Goal: Information Seeking & Learning: Get advice/opinions

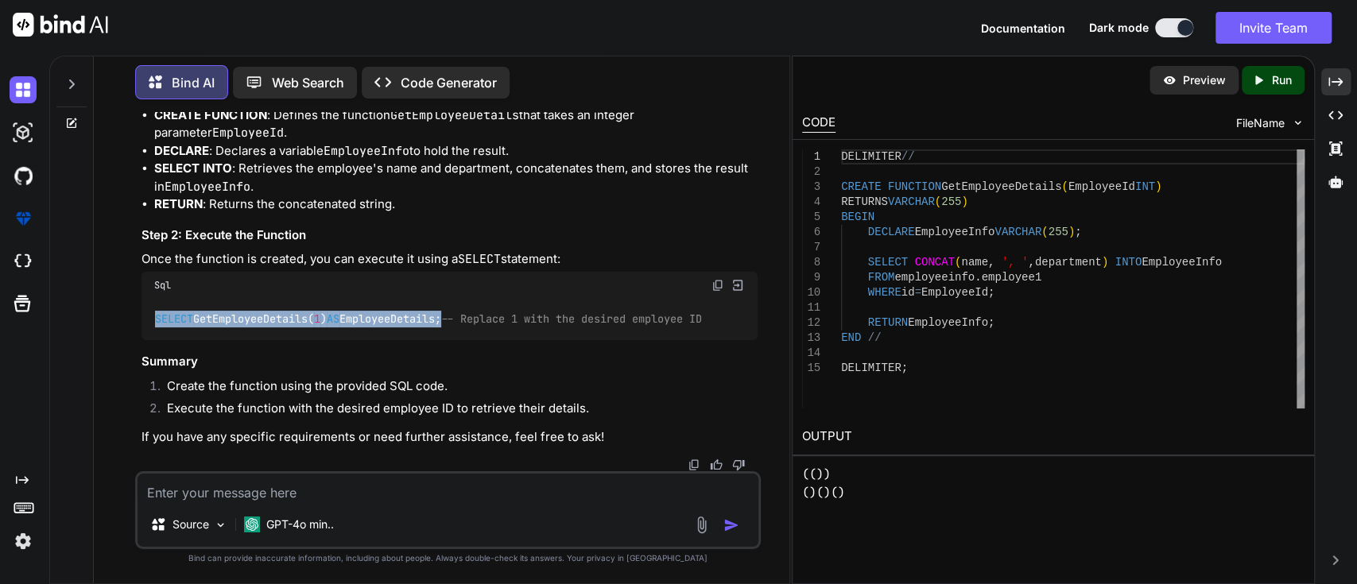
scroll to position [19184, 0]
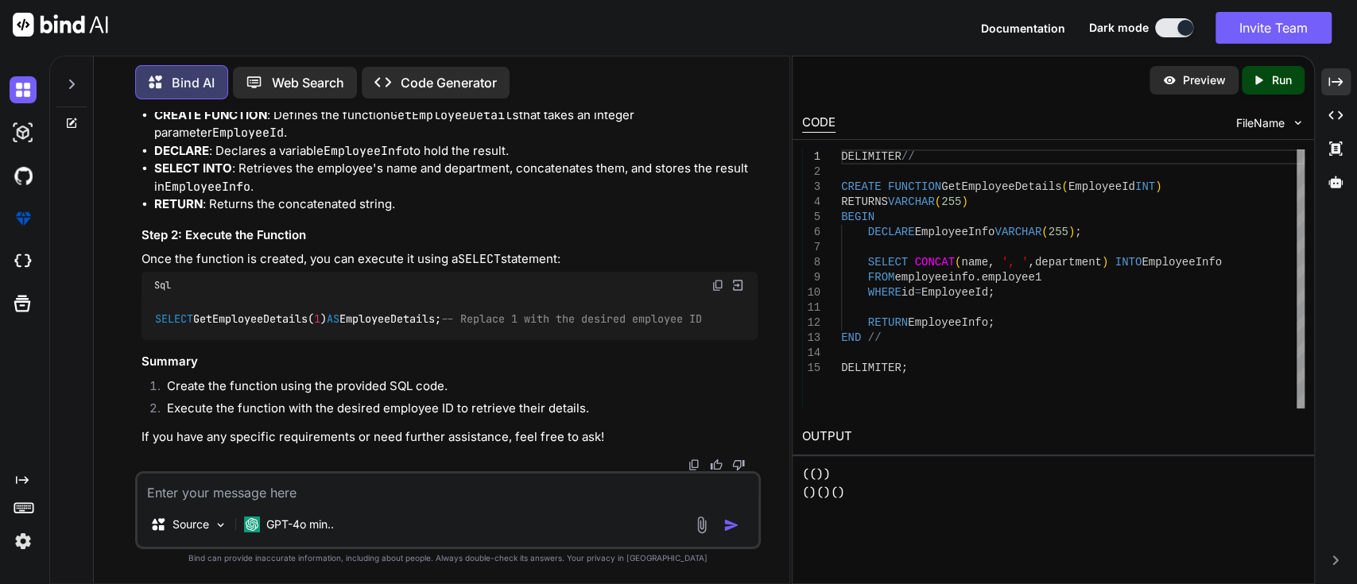
click at [381, 500] on textarea at bounding box center [449, 488] width 622 height 29
click at [191, 493] on textarea "give me function create syntax" at bounding box center [449, 488] width 622 height 29
click at [384, 490] on textarea "give me sql function create syntax" at bounding box center [449, 488] width 622 height 29
type textarea "give me sql function create syntax and call syntax"
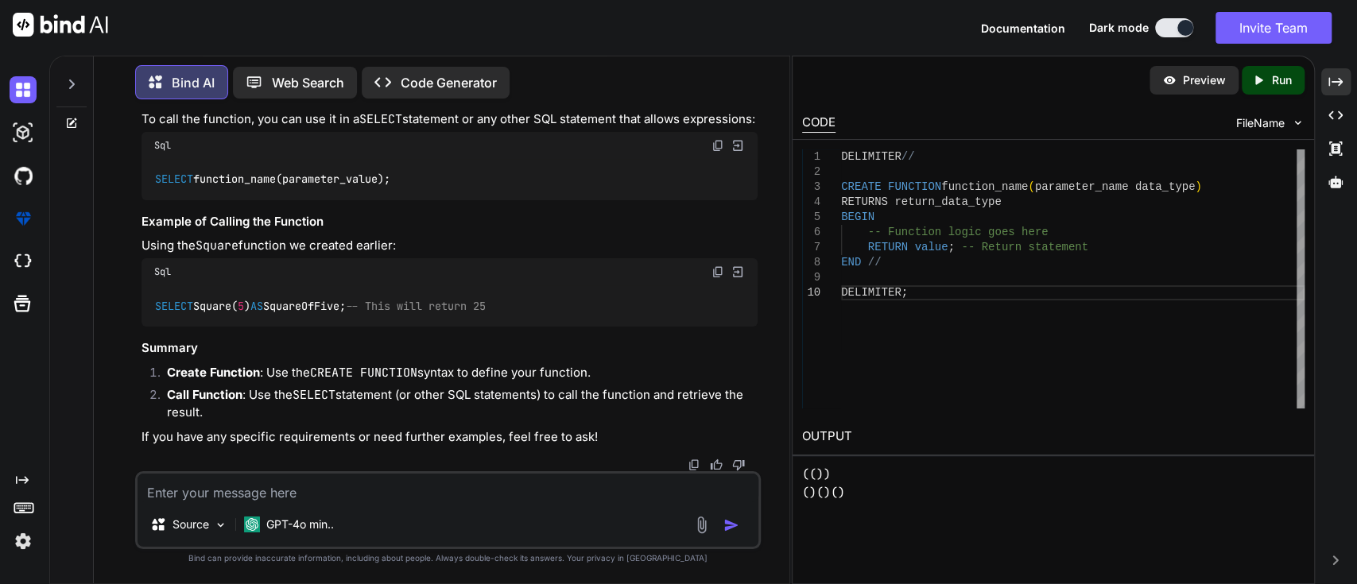
scroll to position [18471, 0]
click at [341, 480] on textarea at bounding box center [449, 488] width 622 height 29
paste textarea "// Online Java Compiler // Use this editor to write, compile and run your Java …"
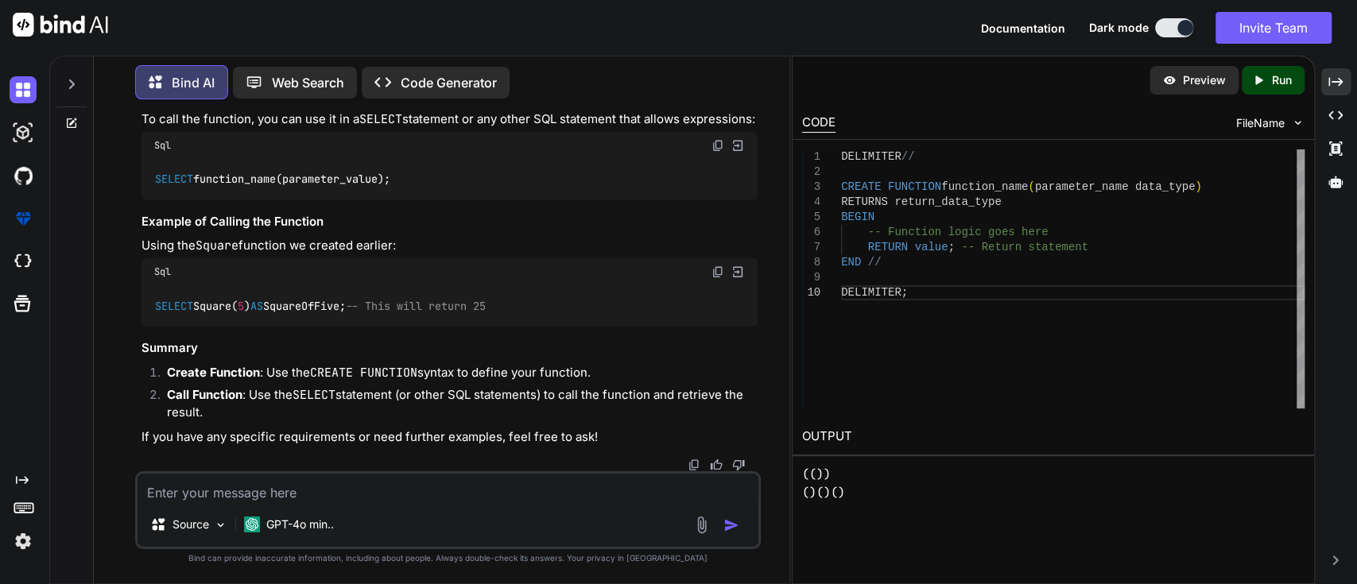
type textarea "// Online Java Compiler // Use this editor to write, compile and run your Java …"
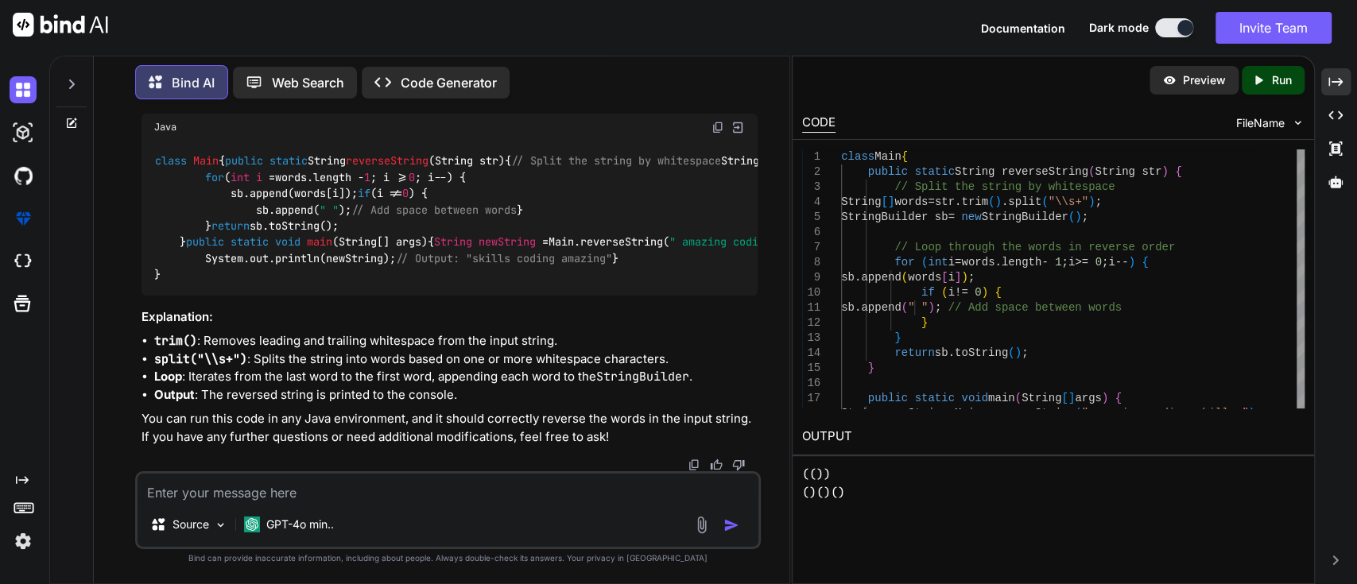
scroll to position [21392, 0]
click at [426, 474] on textarea at bounding box center [449, 488] width 622 height 29
click at [420, 483] on textarea at bounding box center [449, 488] width 622 height 29
paste textarea "Input : s = "5347" Output : "5347" Explanation : The odd numbers formed by give…"
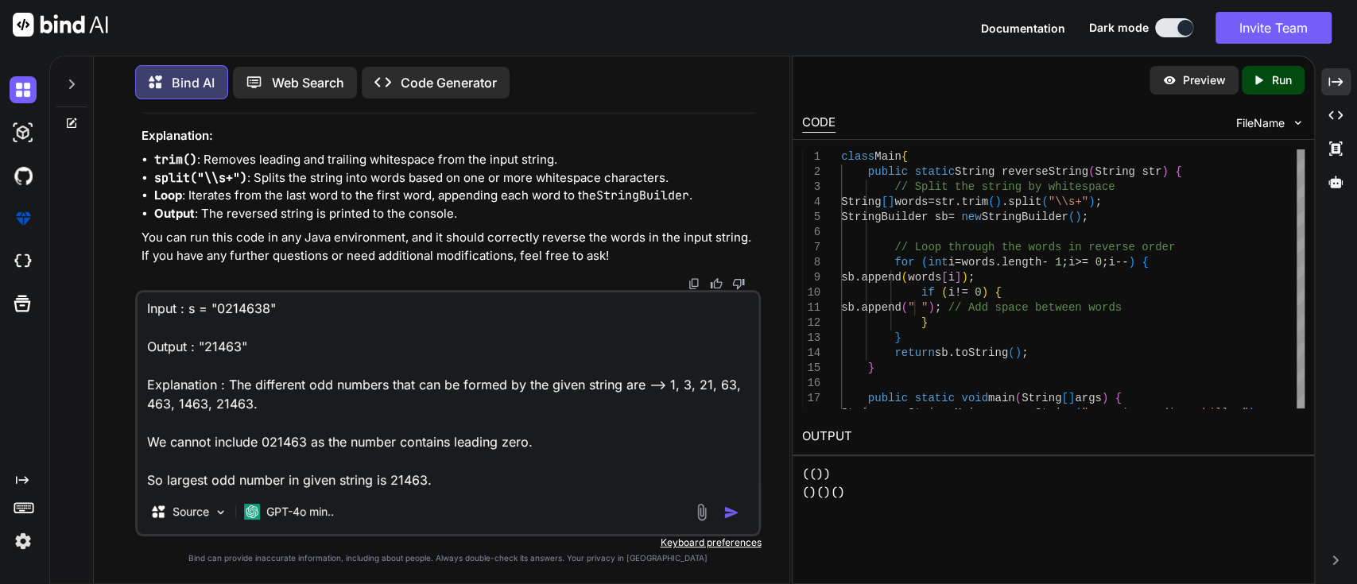
scroll to position [175, 0]
click at [420, 483] on textarea "Input : s = "5347" Output : "5347" Explanation : The odd numbers formed by give…" at bounding box center [449, 391] width 622 height 197
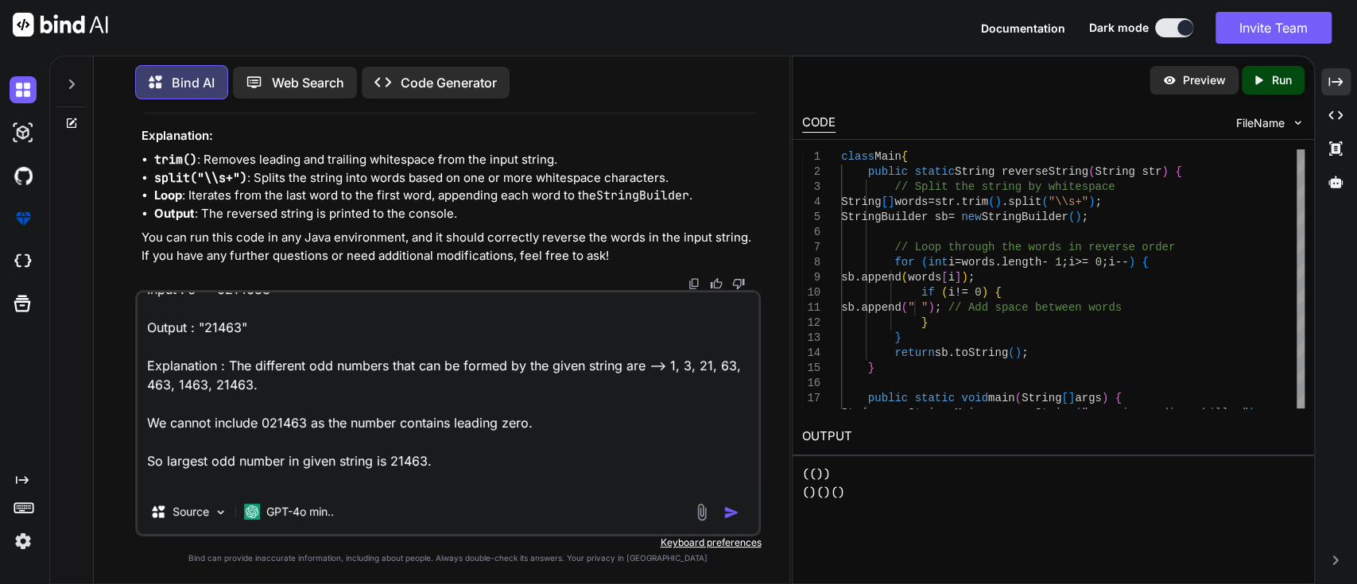
scroll to position [192, 0]
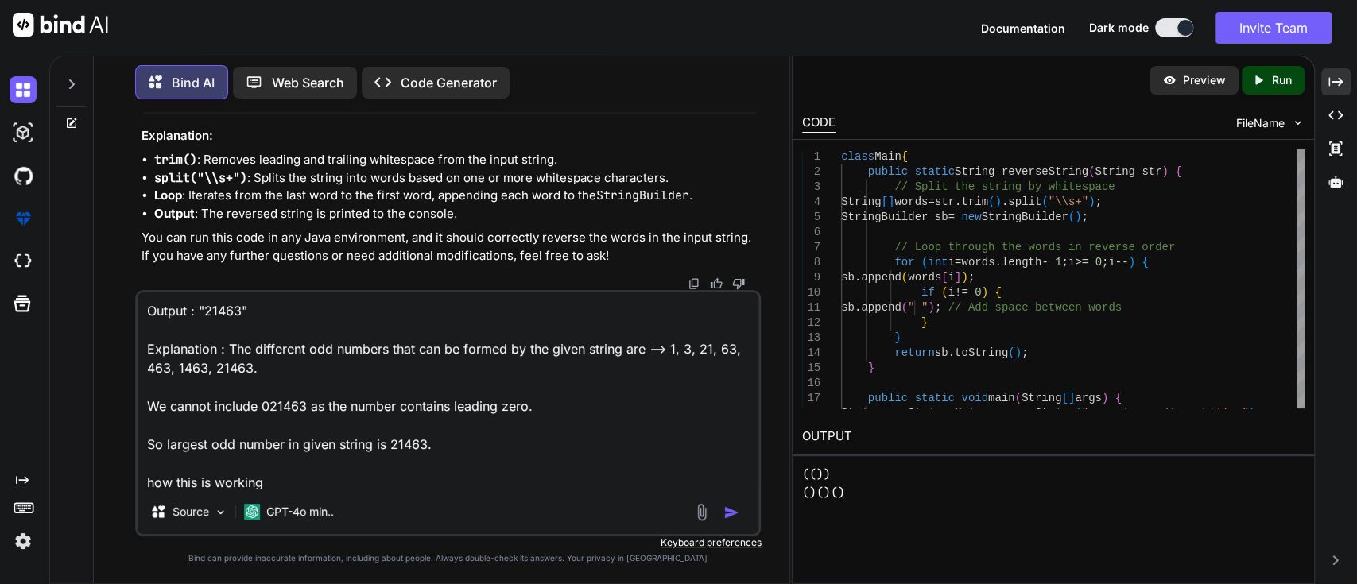
type textarea "Input : s = "5347" Output : "5347" Explanation : The odd numbers formed by give…"
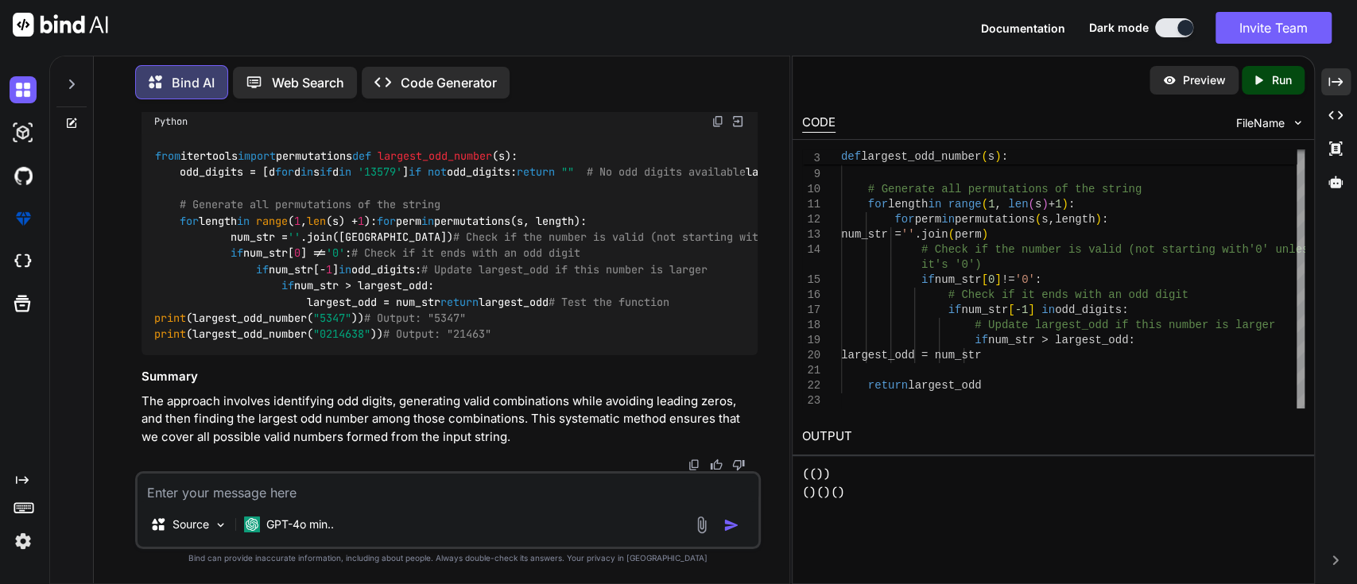
scroll to position [23126, 0]
click at [367, 491] on textarea at bounding box center [449, 488] width 622 height 29
type textarea "gi"
click at [318, 501] on textarea at bounding box center [449, 488] width 622 height 29
type textarea "make"
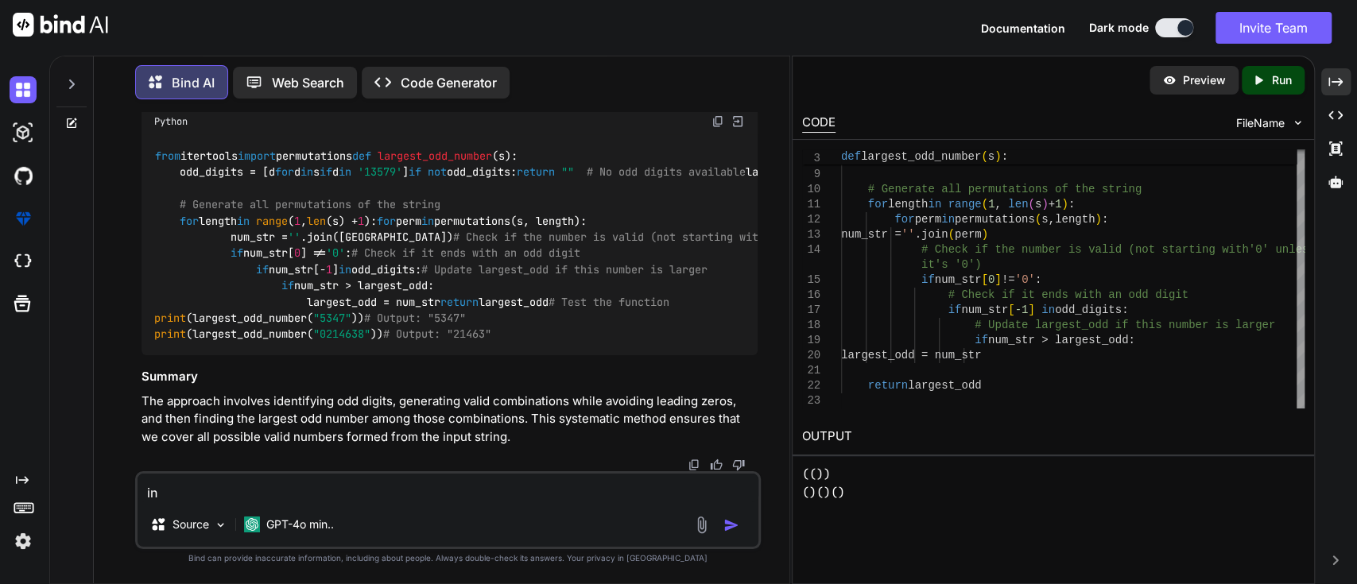
type textarea "i"
type textarea "progr"
type textarea "a"
type textarea "g"
type textarea "give solution in [GEOGRAPHIC_DATA]"
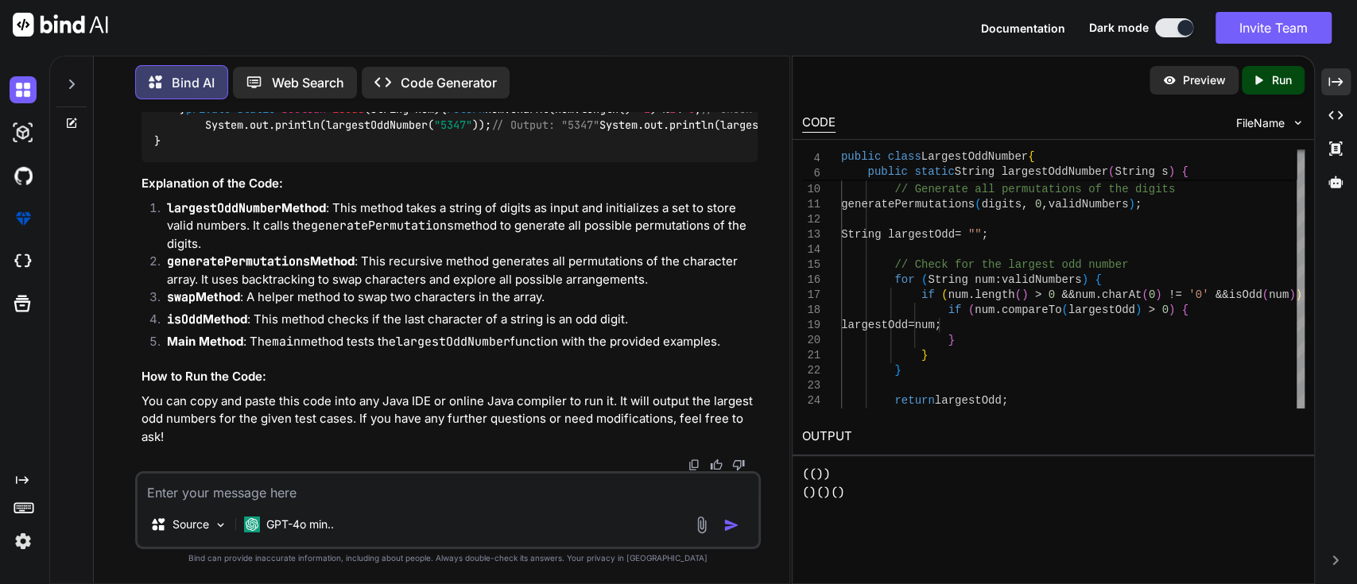
scroll to position [23718, 0]
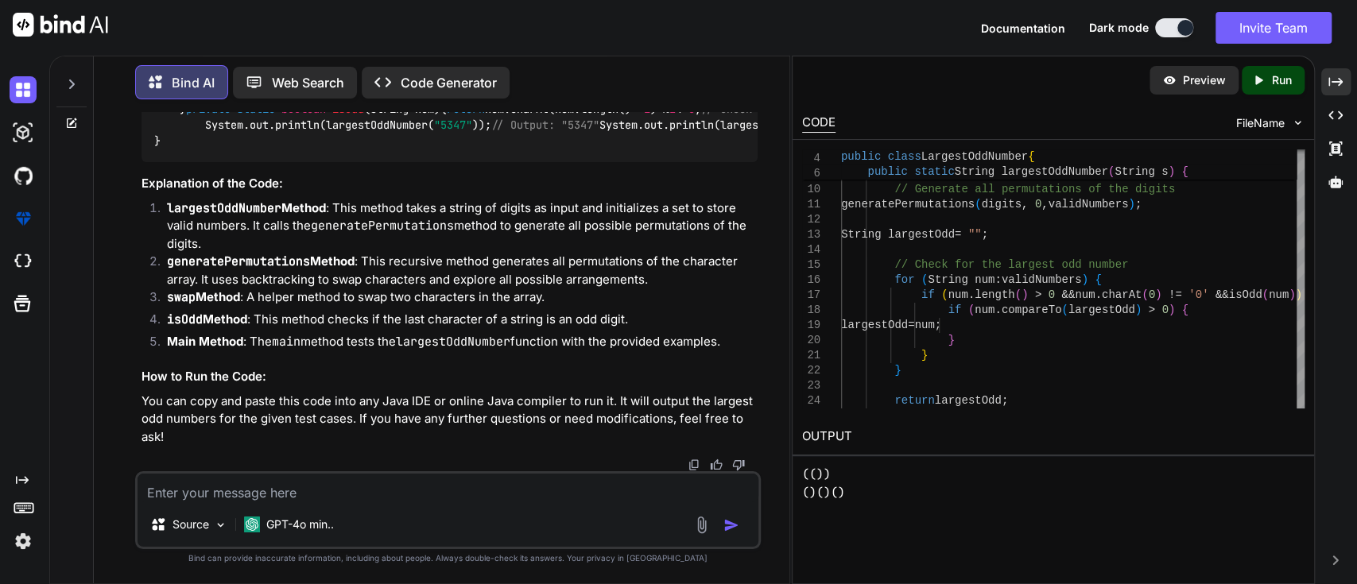
click at [279, 483] on textarea at bounding box center [449, 488] width 622 height 29
type textarea "give another apporoach"
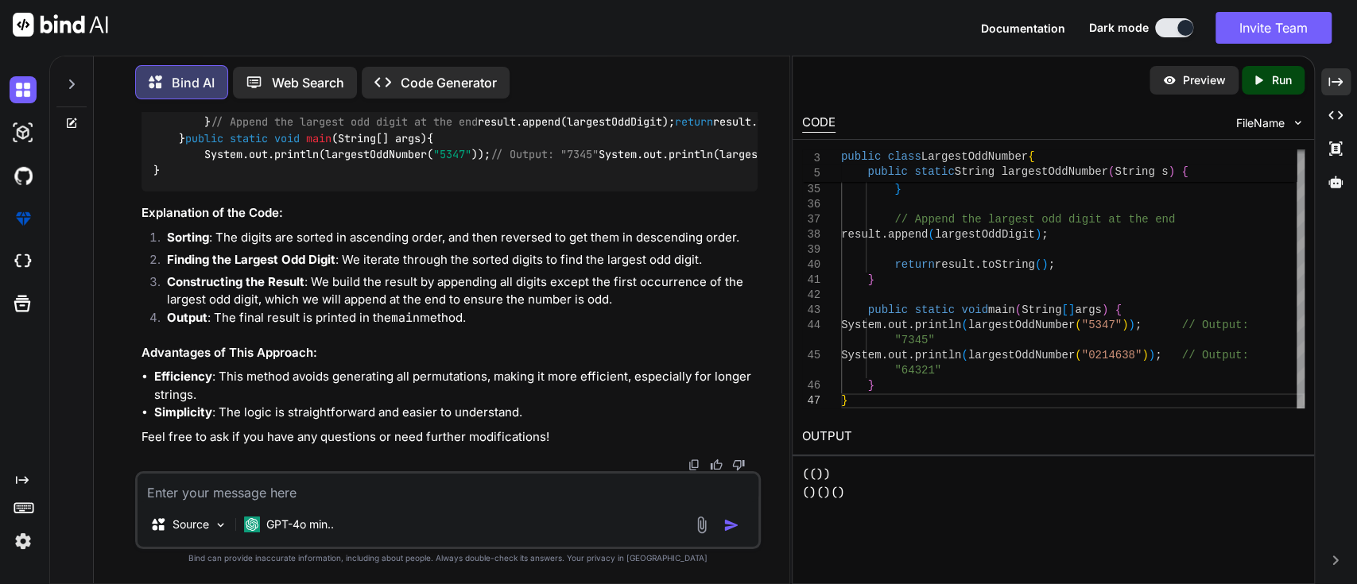
scroll to position [25389, 0]
click at [198, 150] on code "import java.util.Arrays; public class LargestOddNumber { public static String l…" at bounding box center [719, 33] width 1132 height 292
click at [467, 192] on div "import java.util.Arrays; public class LargestOddNumber { public static String l…" at bounding box center [450, 32] width 617 height 317
copy code "char [] digits = s.toCharArray(); Arrays.sort(digits); // Sort digits in ascend…"
click at [337, 179] on code "import java.util.Arrays; public class LargestOddNumber { public static String l…" at bounding box center [719, 33] width 1132 height 292
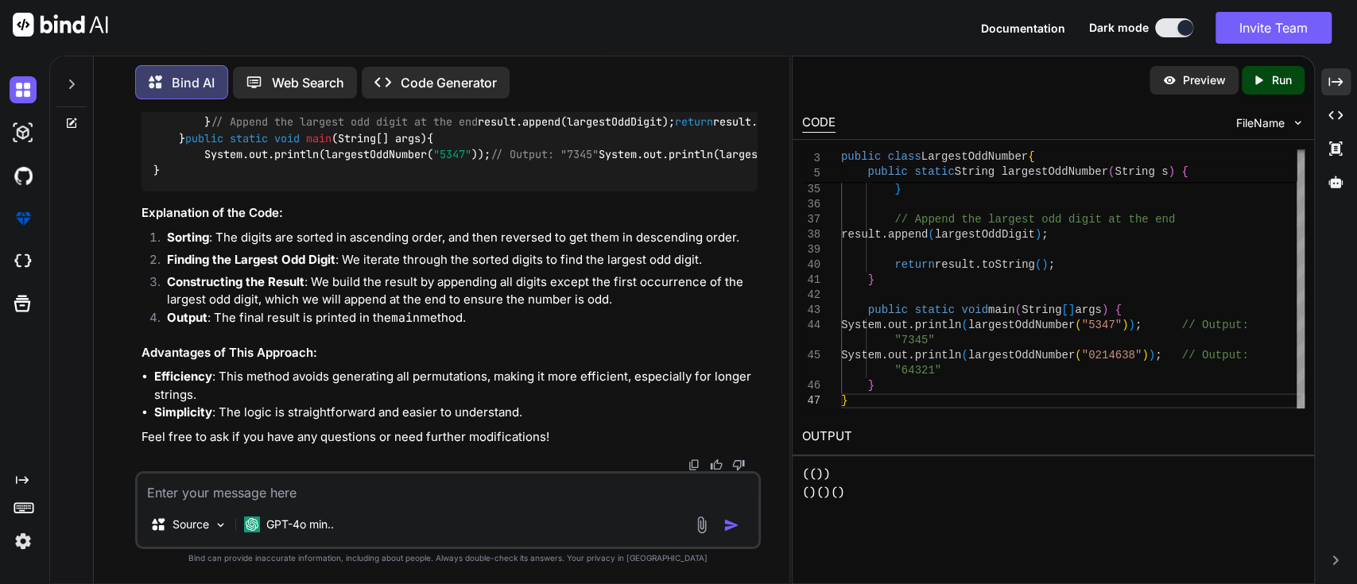
drag, startPoint x: 207, startPoint y: 277, endPoint x: 227, endPoint y: 359, distance: 84.5
click at [227, 192] on div "import java.util.Arrays; public class LargestOddNumber { public static String l…" at bounding box center [450, 32] width 617 height 317
copy code "char largestOddDigit = '0' ; for ( char digit : sortedDigits.toCharArray()) { i…"
click at [366, 192] on div "import java.util.Arrays; public class LargestOddNumber { public static String l…" at bounding box center [450, 32] width 617 height 317
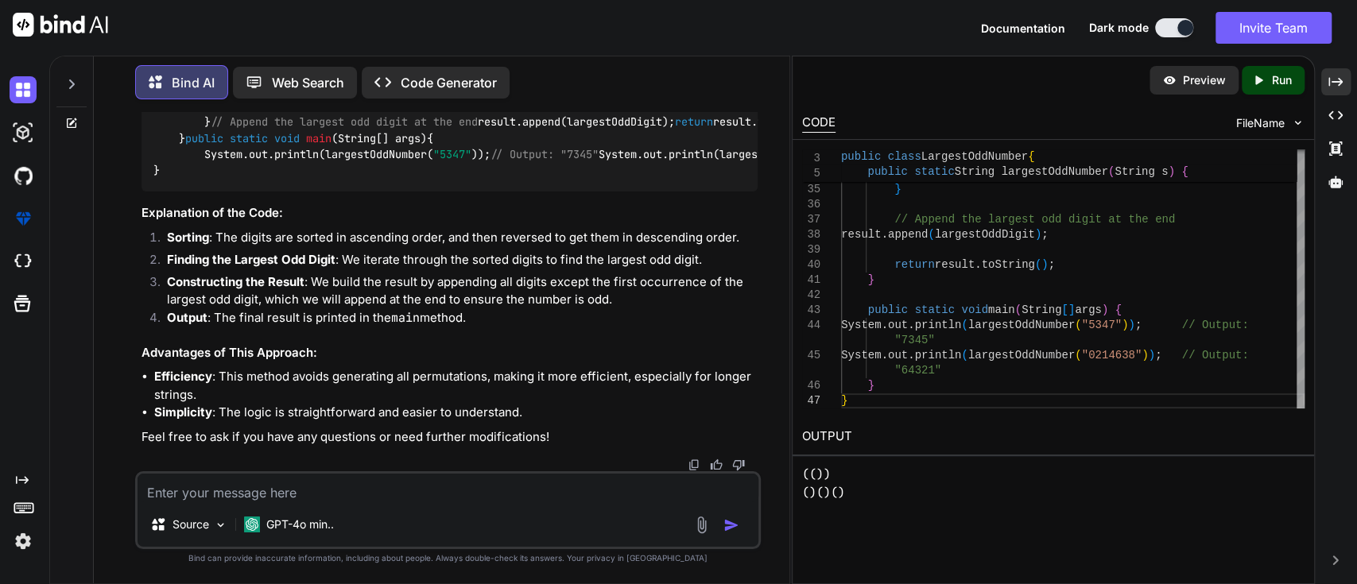
drag, startPoint x: 200, startPoint y: 330, endPoint x: 223, endPoint y: 372, distance: 48.4
click at [223, 192] on div "import java.util.Arrays; public class LargestOddNumber { public static String l…" at bounding box center [450, 32] width 617 height 317
copy code "if (largestOddDigit == '0' ) { return "" ; }"
drag, startPoint x: 200, startPoint y: 259, endPoint x: 237, endPoint y: 367, distance: 113.6
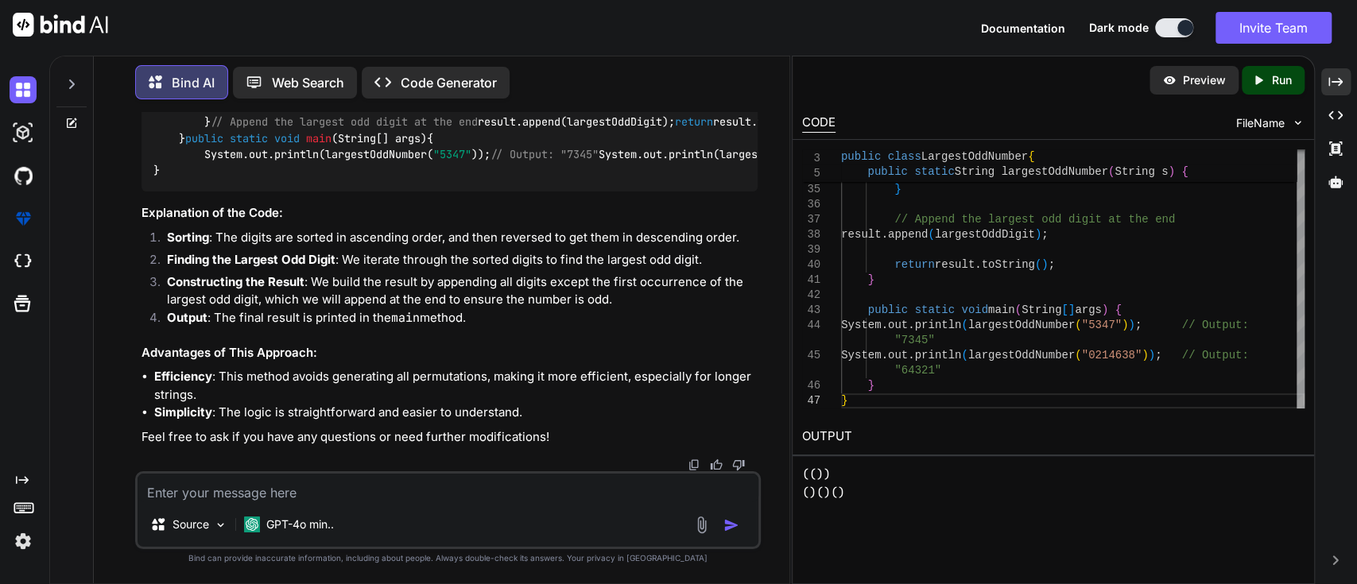
click at [237, 192] on div "import java.util.Arrays; public class LargestOddNumber { public static String l…" at bounding box center [450, 32] width 617 height 317
copy code "for ( char digit : sortedDigits.toCharArray()) { if (digit == largestOddDigit &…"
drag, startPoint x: 202, startPoint y: 353, endPoint x: 367, endPoint y: 386, distance: 167.9
click at [367, 192] on div "import java.util.Arrays; public class LargestOddNumber { public static String l…" at bounding box center [450, 32] width 617 height 317
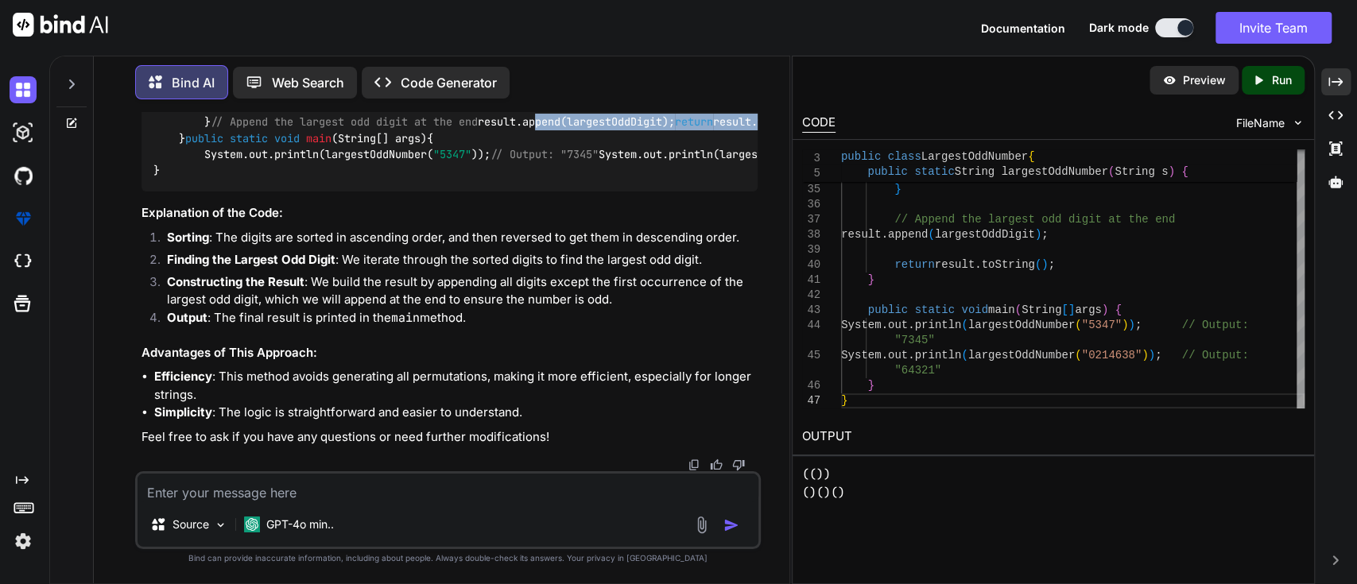
copy code "result.append(largestOddDigit); return result.toString();"
click at [286, 192] on div "import java.util.Arrays; public class LargestOddNumber { public static String l…" at bounding box center [450, 32] width 617 height 317
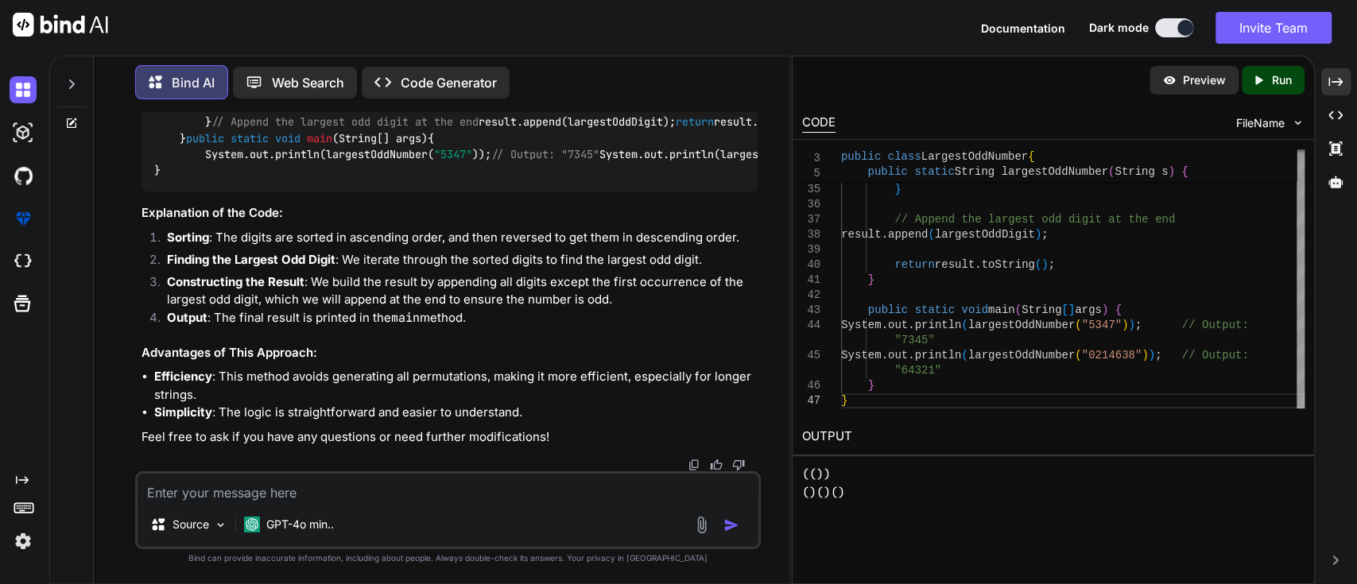
click at [286, 192] on div "import java.util.Arrays; public class LargestOddNumber { public static String l…" at bounding box center [450, 32] width 617 height 317
click at [407, 179] on code "import java.util.Arrays; public class LargestOddNumber { public static String l…" at bounding box center [720, 33] width 1132 height 292
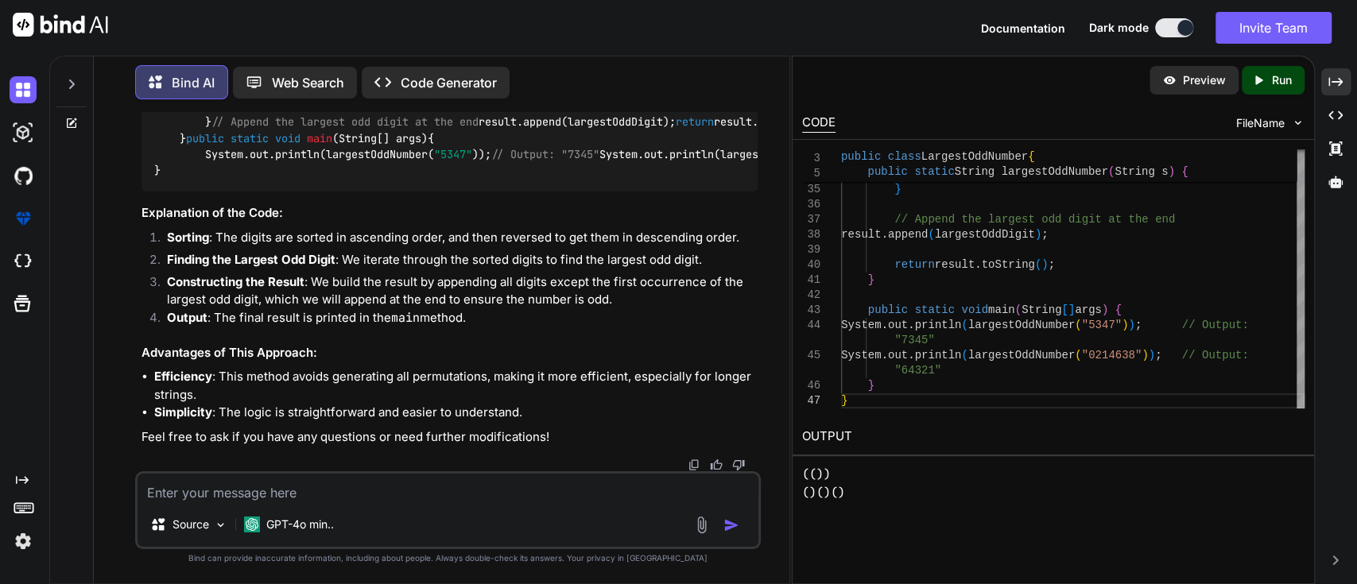
copy code "largestOddNumber"
click at [405, 179] on code "import java.util.Arrays; public class LargestOddNumber { public static String l…" at bounding box center [720, 33] width 1132 height 292
click at [487, 179] on code "import java.util.Arrays; public class LargestOddNumber { public static String l…" at bounding box center [720, 33] width 1132 height 292
copy code "largestOddNumber( "5347" ))"
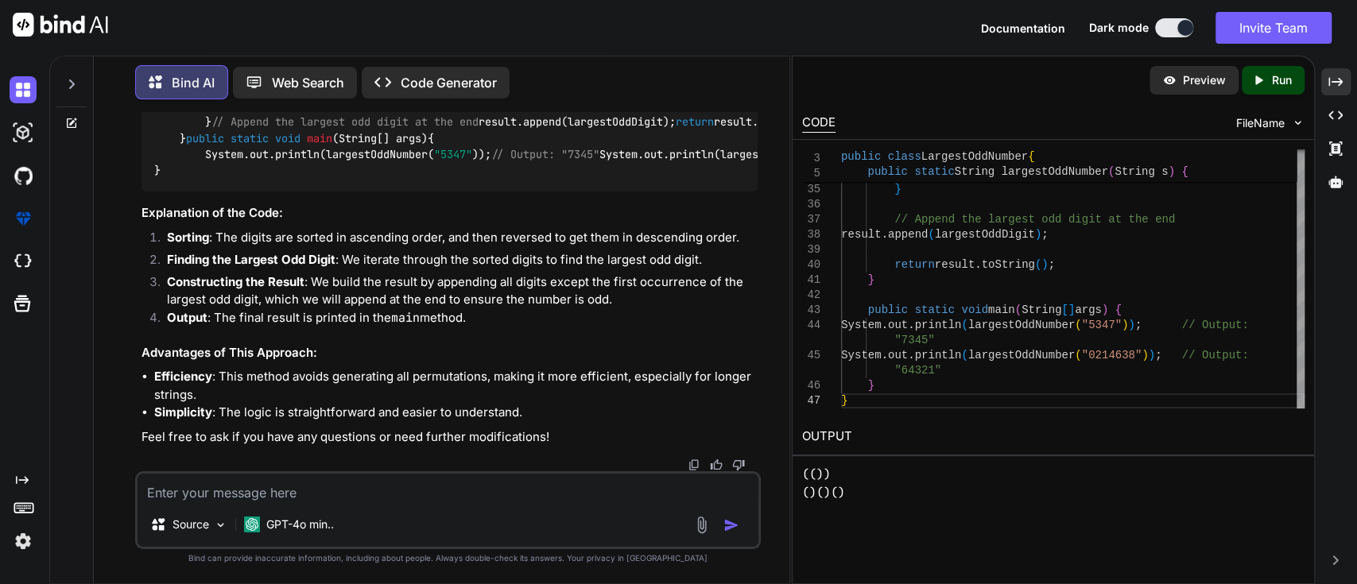
click at [332, 192] on div "import java.util.Arrays; public class LargestOddNumber { public static String l…" at bounding box center [450, 32] width 617 height 317
click at [303, 179] on code "import java.util.Arrays; public class LargestOddNumber { public static String l…" at bounding box center [720, 33] width 1132 height 292
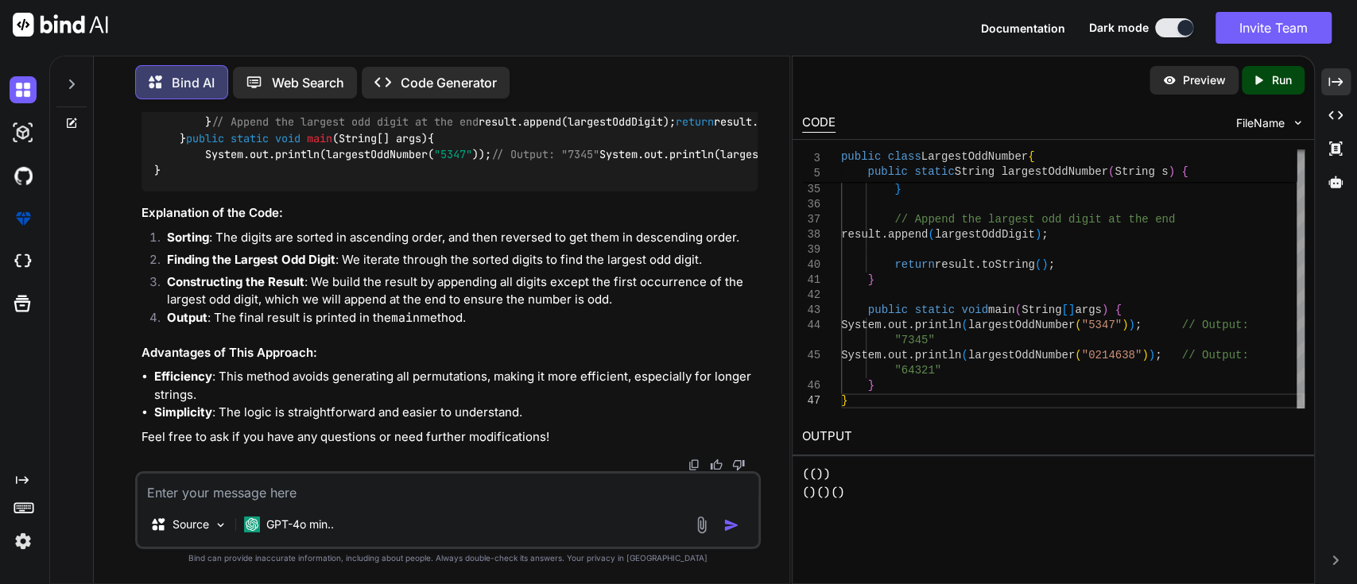
drag, startPoint x: 200, startPoint y: 273, endPoint x: 414, endPoint y: 291, distance: 214.6
click at [414, 192] on div "import java.util.Arrays; public class LargestOddNumber { public static String l…" at bounding box center [450, 32] width 617 height 317
copy code "StringBuilder result = new StringBuilder (); boolean oddDigitRemoved = false ;"
click at [828, 161] on span ""0214638"" at bounding box center [856, 154] width 57 height 14
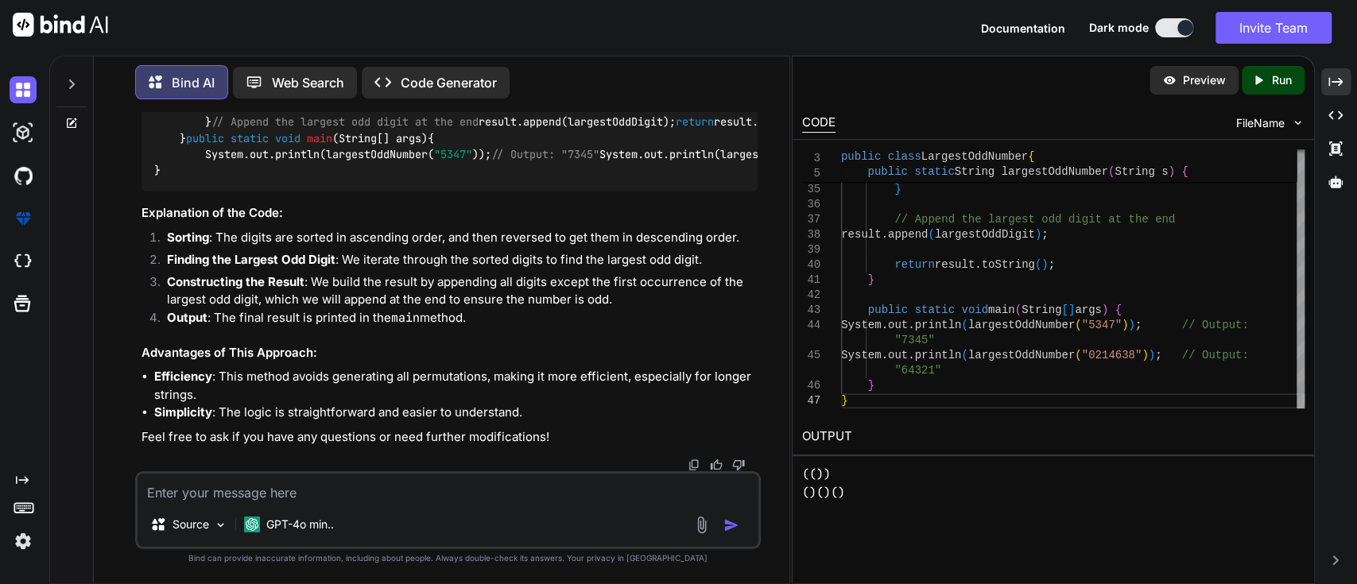
click at [828, 161] on span ""0214638"" at bounding box center [856, 154] width 57 height 14
copy span "0214638"
click at [313, 490] on textarea at bounding box center [449, 488] width 622 height 29
type textarea "remove leading 0"
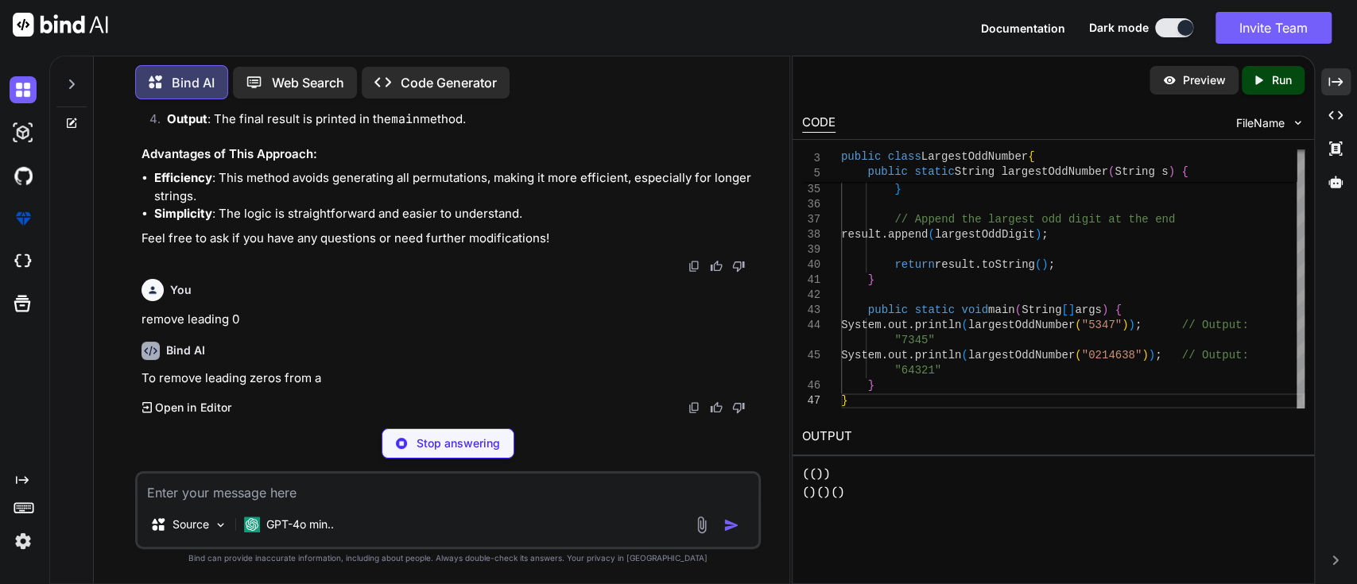
scroll to position [26217, 0]
